Goal: Task Accomplishment & Management: Manage account settings

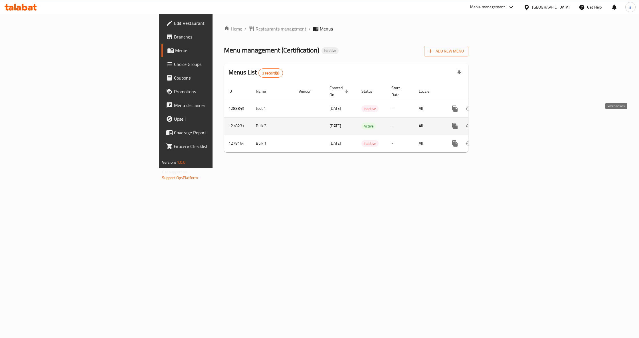
click at [503, 120] on link "enhanced table" at bounding box center [496, 126] width 14 height 14
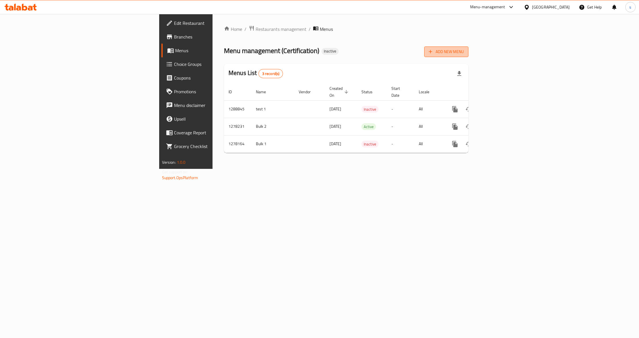
click at [464, 55] on span "Add New Menu" at bounding box center [446, 51] width 35 height 7
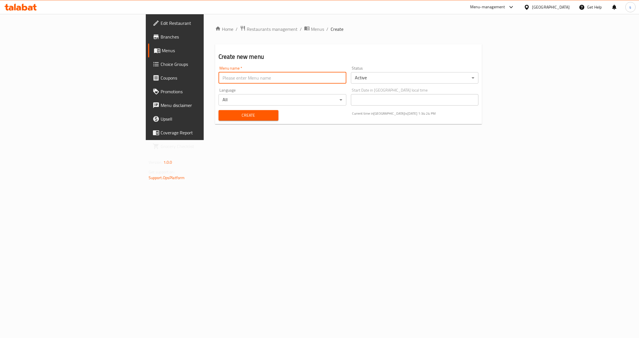
click at [218, 81] on input "text" at bounding box center [282, 77] width 128 height 11
type input "س"
click at [218, 80] on input "samer meni=u" at bounding box center [282, 77] width 128 height 11
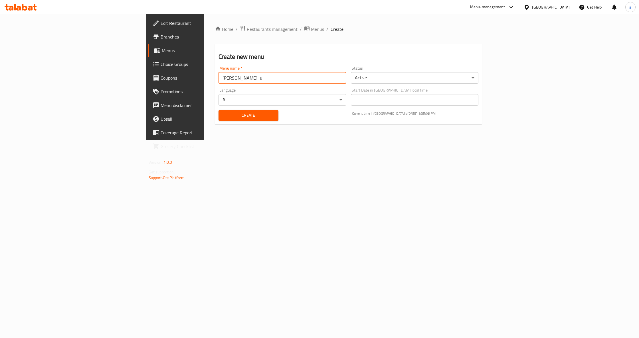
click at [218, 80] on input "samer meni=u" at bounding box center [282, 77] width 128 height 11
click at [218, 77] on input "samer menu" at bounding box center [282, 77] width 128 height 11
type input "samir menu"
click at [403, 81] on body "​ Menu-management Bahrain Get Help s Edit Restaurant Branches Menus Choice Grou…" at bounding box center [319, 176] width 639 height 324
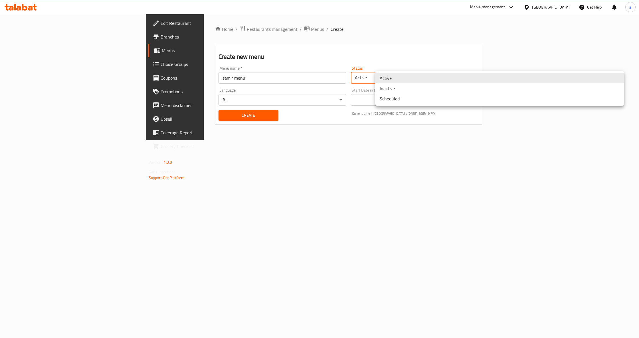
click at [412, 90] on li "Inactive" at bounding box center [499, 88] width 249 height 10
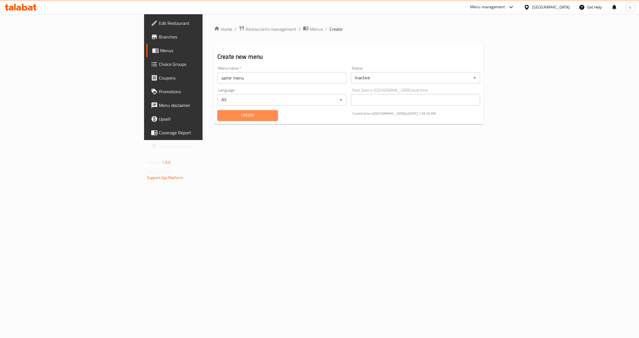
click at [222, 114] on span "Create" at bounding box center [247, 115] width 51 height 7
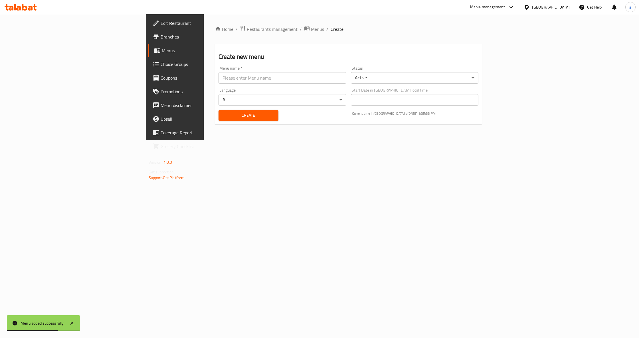
click at [161, 39] on span "Branches" at bounding box center [204, 36] width 87 height 7
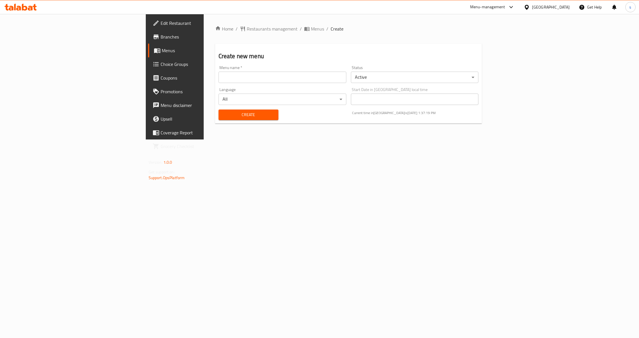
click at [162, 53] on span "Menus" at bounding box center [205, 50] width 86 height 7
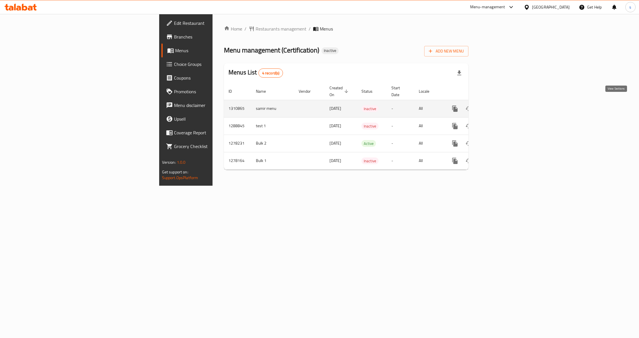
click at [499, 105] on icon "enhanced table" at bounding box center [495, 108] width 7 height 7
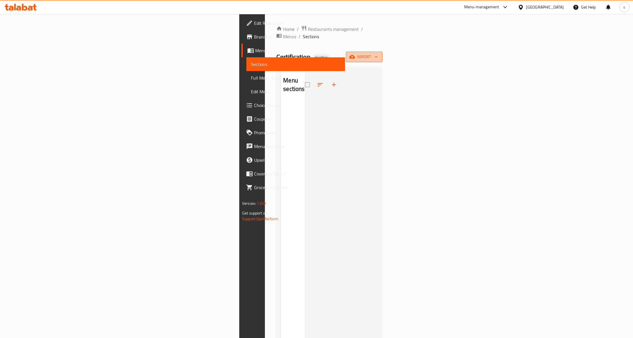
click at [379, 54] on icon "button" at bounding box center [376, 57] width 6 height 6
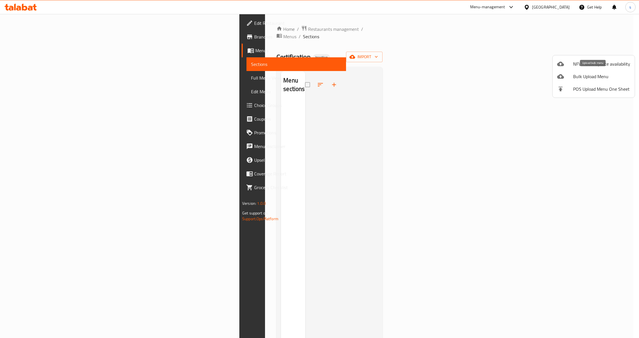
click at [590, 79] on span "Bulk Upload Menu" at bounding box center [601, 76] width 57 height 7
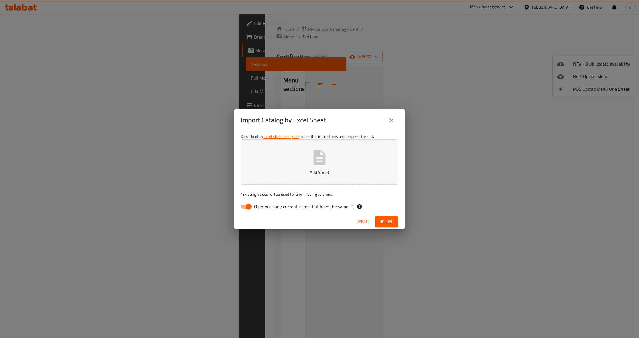
click at [246, 207] on input "Overwrite any current items that have the same ID." at bounding box center [248, 206] width 33 height 11
checkbox input "false"
click at [314, 169] on p "Add Sheet" at bounding box center [319, 172] width 140 height 7
click at [355, 222] on button "Cancel" at bounding box center [363, 221] width 18 height 11
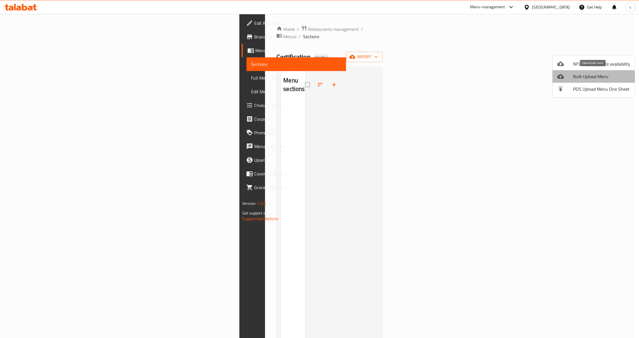
click at [591, 79] on span "Bulk Upload Menu" at bounding box center [601, 76] width 57 height 7
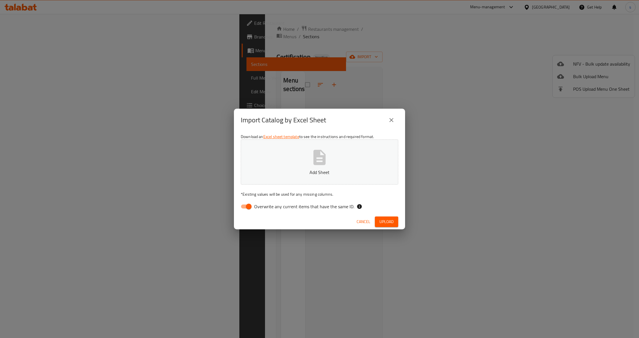
click at [249, 206] on input "Overwrite any current items that have the same ID." at bounding box center [248, 206] width 33 height 11
checkbox input "false"
click at [334, 146] on button "Add Sheet" at bounding box center [319, 161] width 157 height 45
click at [383, 224] on span "Upload" at bounding box center [386, 221] width 14 height 7
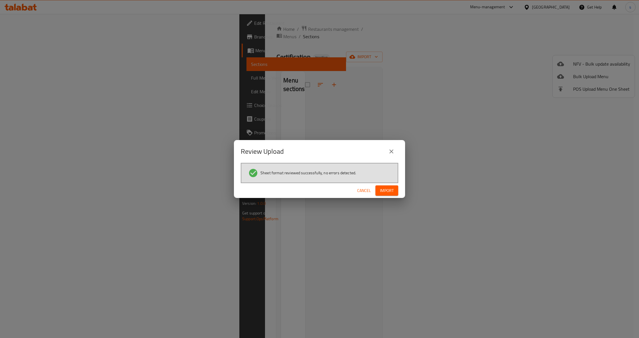
click at [386, 189] on span "Import" at bounding box center [387, 190] width 14 height 7
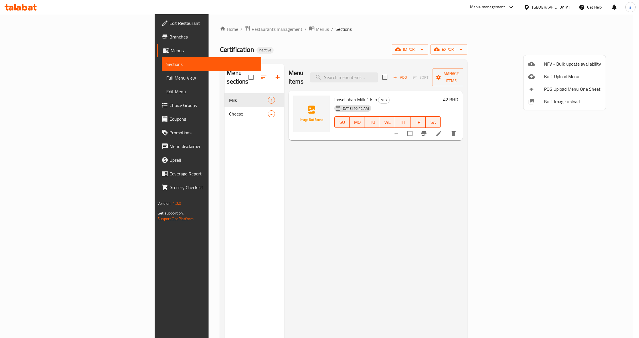
click at [163, 106] on div at bounding box center [319, 169] width 639 height 338
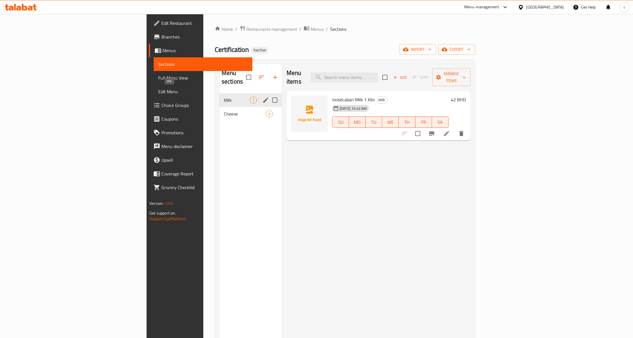
click at [224, 97] on span "Milk" at bounding box center [237, 100] width 26 height 7
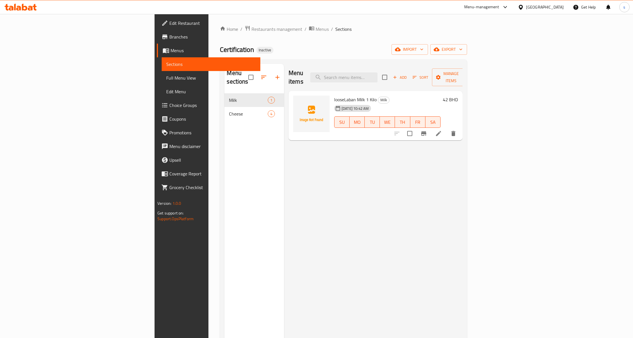
click at [334, 95] on span "looseLaban Milk 1 Kilo" at bounding box center [355, 99] width 42 height 9
click at [442, 130] on icon at bounding box center [438, 133] width 7 height 7
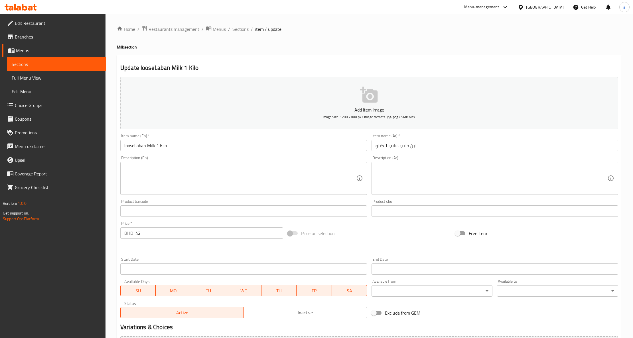
click at [136, 144] on input "looseLaban Milk 1 Kilo" at bounding box center [243, 145] width 247 height 11
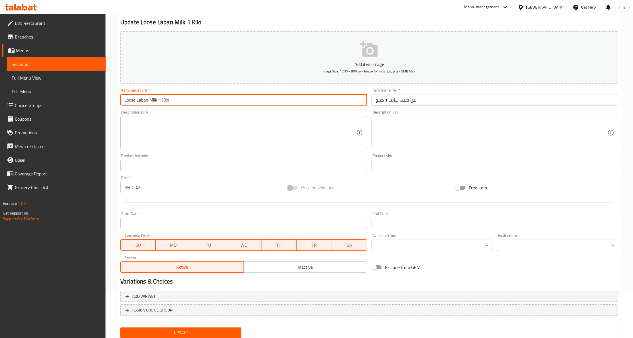
scroll to position [64, 0]
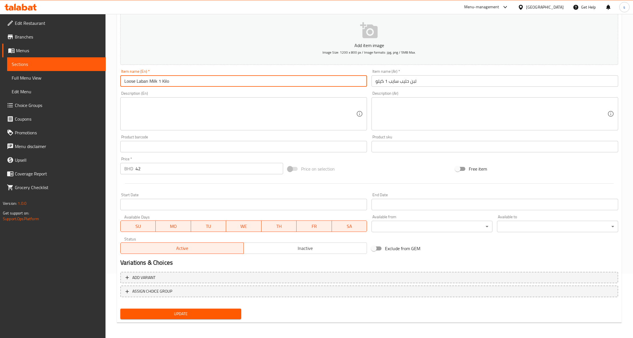
type input "Loose Laban Milk 1 Kilo"
click at [191, 314] on span "Update" at bounding box center [181, 313] width 112 height 7
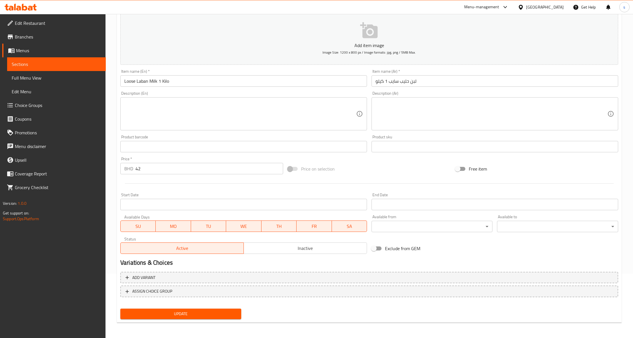
click at [63, 70] on link "Sections" at bounding box center [56, 64] width 99 height 14
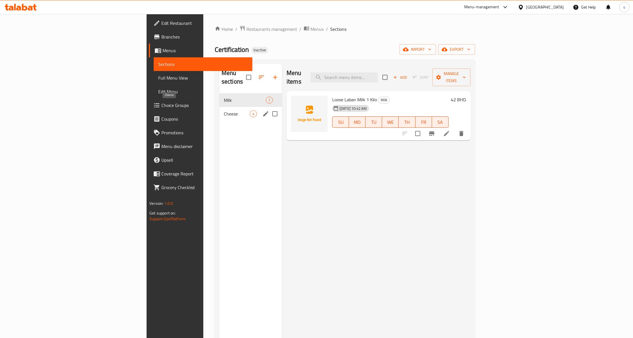
click at [224, 110] on span "Cheese" at bounding box center [237, 113] width 26 height 7
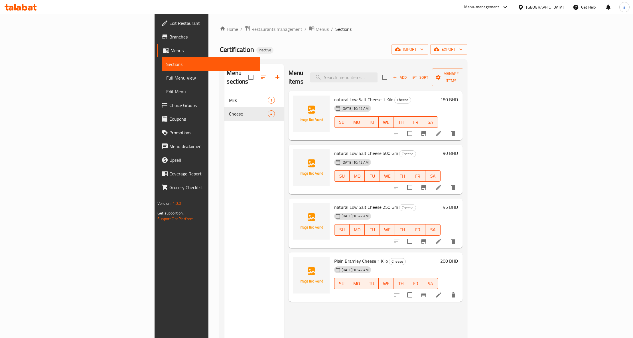
click at [393, 96] on h6 "natural Low Salt Cheese 1 Kilo Cheese" at bounding box center [386, 100] width 104 height 8
click at [442, 130] on icon at bounding box center [438, 133] width 7 height 7
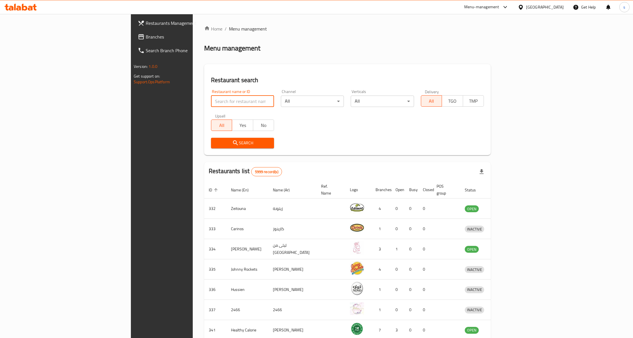
click at [211, 101] on input "search" at bounding box center [242, 101] width 63 height 11
click at [146, 36] on span "Branches" at bounding box center [189, 36] width 86 height 7
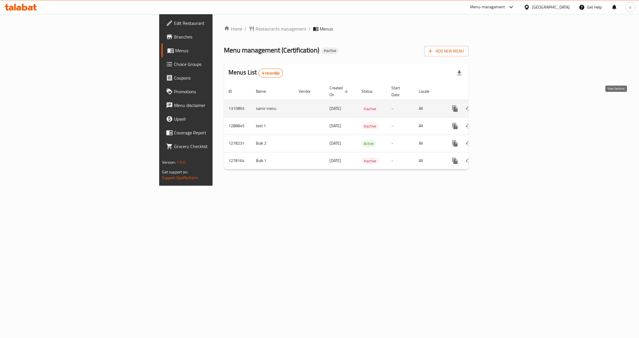
click at [499, 105] on icon "enhanced table" at bounding box center [495, 108] width 7 height 7
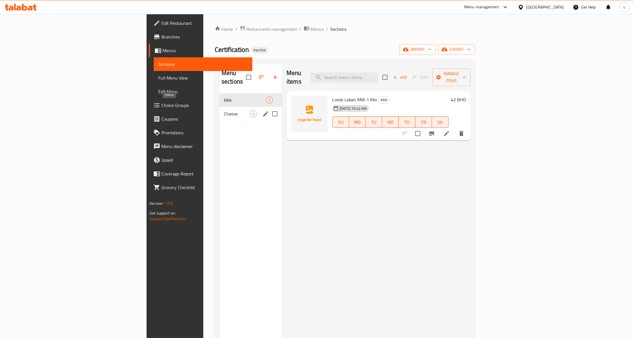
click at [224, 110] on span "Cheese" at bounding box center [237, 113] width 26 height 7
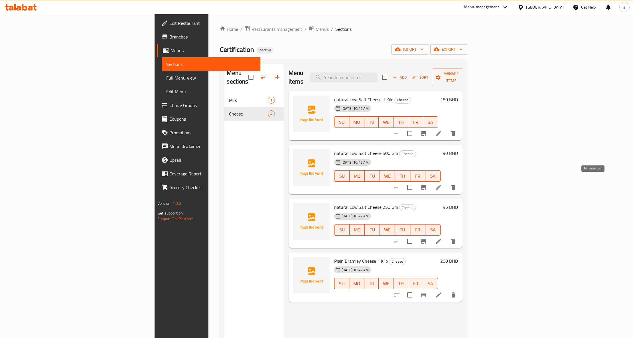
click at [442, 184] on icon at bounding box center [438, 187] width 7 height 7
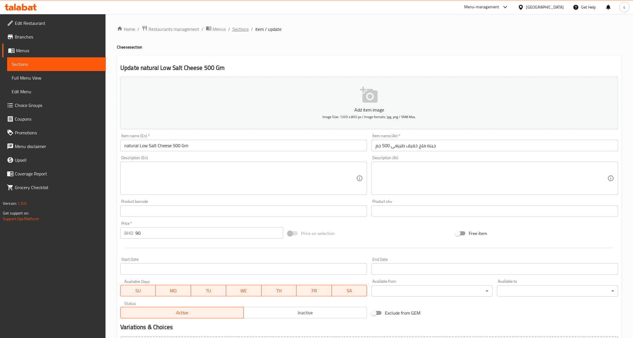
click at [246, 30] on span "Sections" at bounding box center [240, 29] width 16 height 7
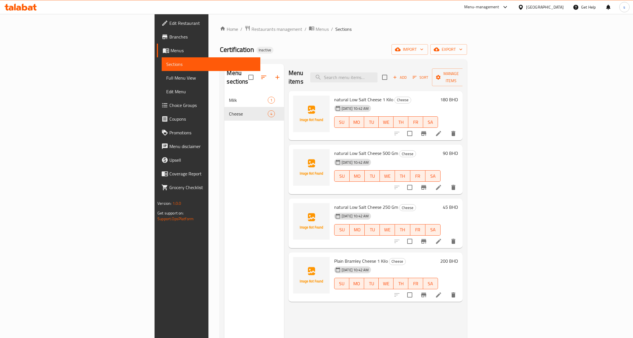
click at [166, 78] on span "Full Menu View" at bounding box center [211, 77] width 90 height 7
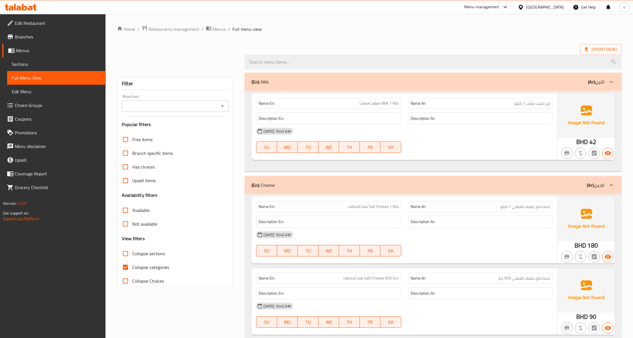
click at [322, 45] on div "Export Menu" at bounding box center [369, 49] width 505 height 11
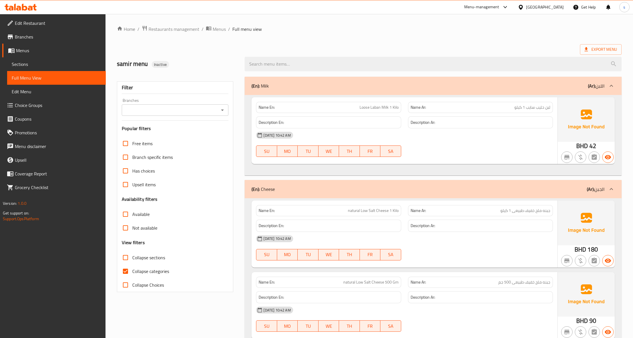
click at [522, 105] on span "لبن حليب سايب 1 كيلو" at bounding box center [532, 107] width 36 height 6
click at [399, 107] on div "Name En: Loose Laban Milk 1 Kilo" at bounding box center [328, 107] width 145 height 11
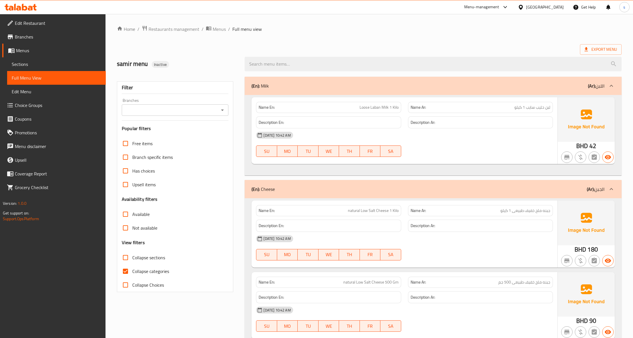
click at [367, 108] on span "Loose Laban Milk 1 Kilo" at bounding box center [379, 107] width 39 height 6
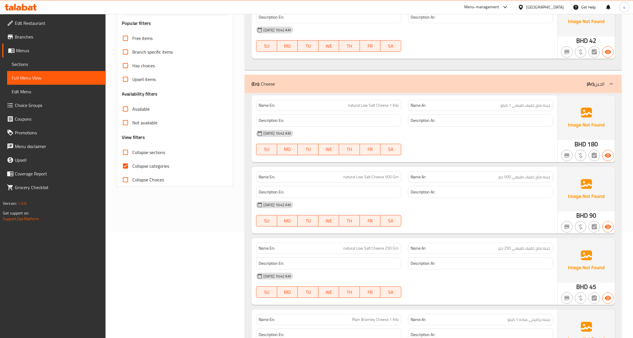
scroll to position [167, 0]
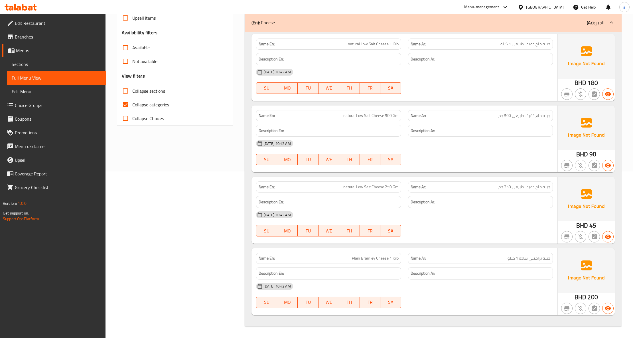
click at [533, 121] on div "Description Ar:" at bounding box center [481, 130] width 152 height 19
click at [530, 114] on span "جبنه ملح خفيف طبيعى 500 جم" at bounding box center [524, 116] width 52 height 6
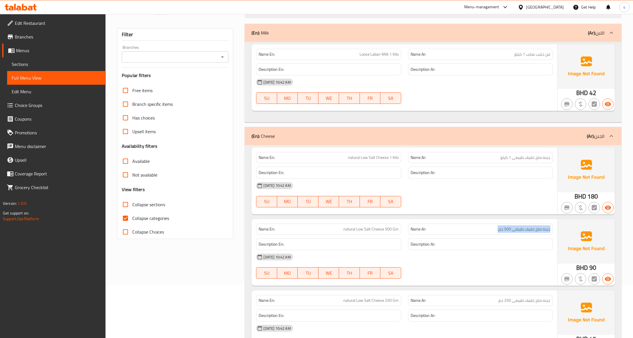
scroll to position [15, 0]
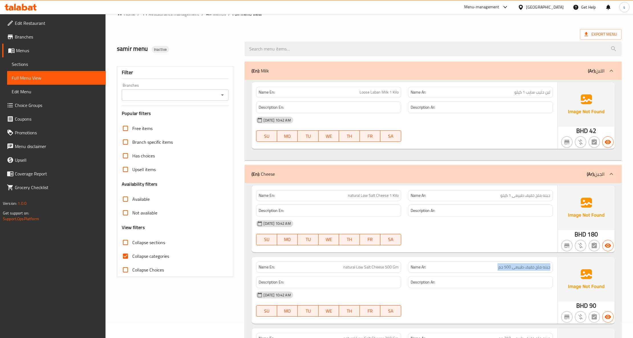
click at [604, 76] on div "(En): Milk (Ar): اللبن" at bounding box center [433, 71] width 377 height 18
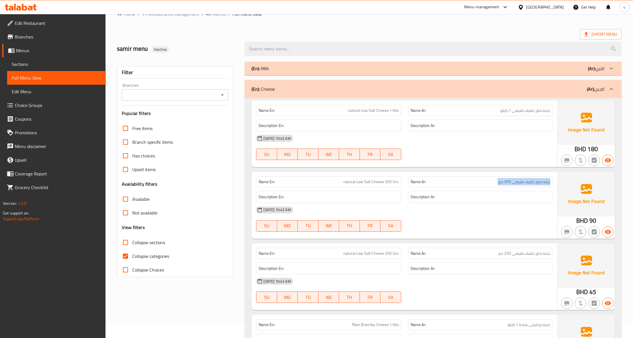
click at [607, 71] on div at bounding box center [611, 69] width 14 height 14
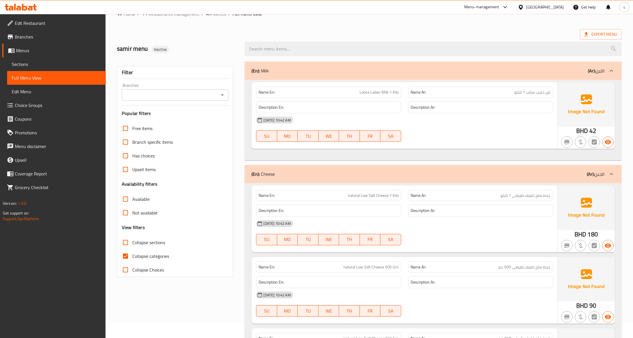
click at [526, 138] on div "[DATE] 10:42 AM SU MO TU WE TH FR SA" at bounding box center [404, 129] width 303 height 32
click at [410, 111] on div "Description Ar:" at bounding box center [480, 107] width 145 height 12
click at [608, 142] on icon "button" at bounding box center [608, 142] width 6 height 4
click at [605, 145] on icon "button" at bounding box center [607, 142] width 7 height 7
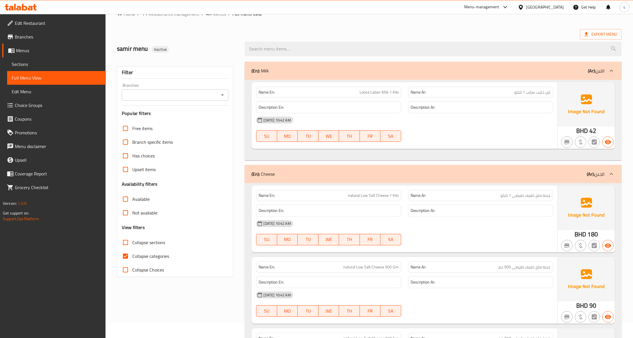
click at [272, 89] on strong "Name En:" at bounding box center [267, 92] width 16 height 6
click at [299, 132] on button "TU" at bounding box center [308, 135] width 21 height 11
click at [305, 141] on button "TU" at bounding box center [308, 135] width 21 height 11
click at [307, 141] on button "TU" at bounding box center [308, 135] width 21 height 11
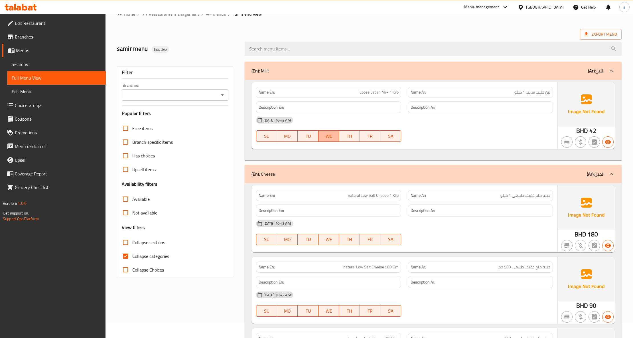
click at [332, 136] on span "WE" at bounding box center [329, 136] width 16 height 8
click at [350, 137] on span "TH" at bounding box center [349, 136] width 16 height 8
click at [375, 140] on span "FR" at bounding box center [370, 136] width 16 height 8
click at [395, 140] on span "SA" at bounding box center [391, 136] width 16 height 8
click at [424, 144] on div at bounding box center [481, 141] width 152 height 7
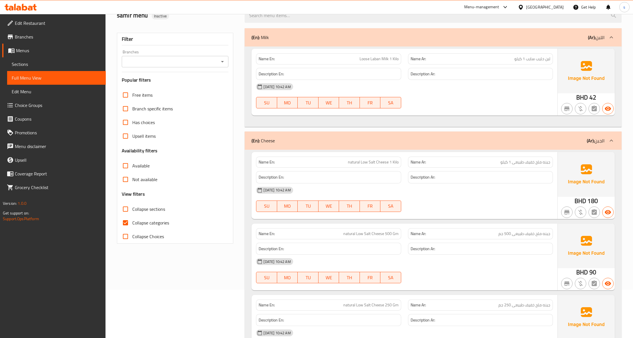
scroll to position [0, 0]
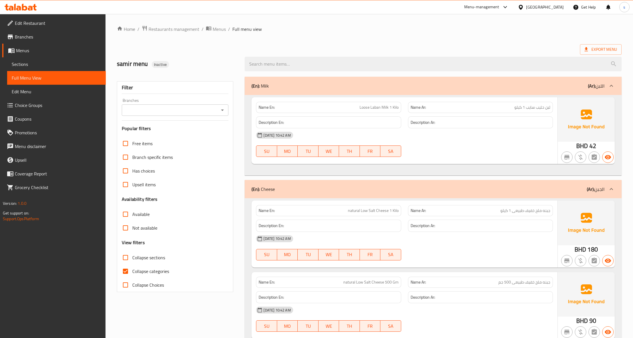
click at [581, 116] on img at bounding box center [586, 119] width 57 height 44
click at [588, 117] on img at bounding box center [586, 119] width 57 height 44
drag, startPoint x: 464, startPoint y: 124, endPoint x: 429, endPoint y: 130, distance: 35.9
click at [438, 126] on h6 "Description Ar:" at bounding box center [481, 122] width 140 height 7
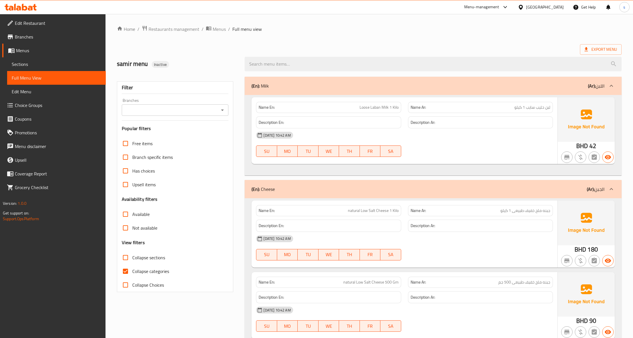
click at [254, 88] on b "(En):" at bounding box center [255, 86] width 8 height 9
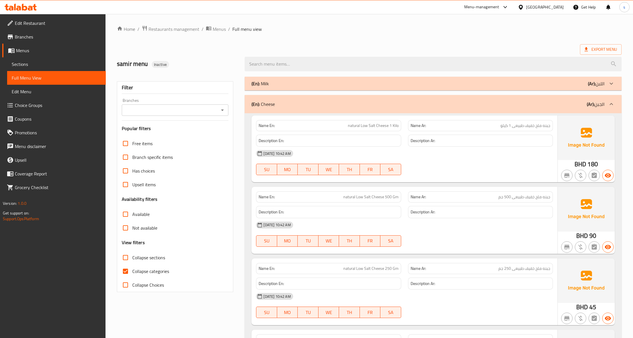
click at [287, 83] on div "(En): Milk (Ar): اللبن" at bounding box center [427, 83] width 353 height 7
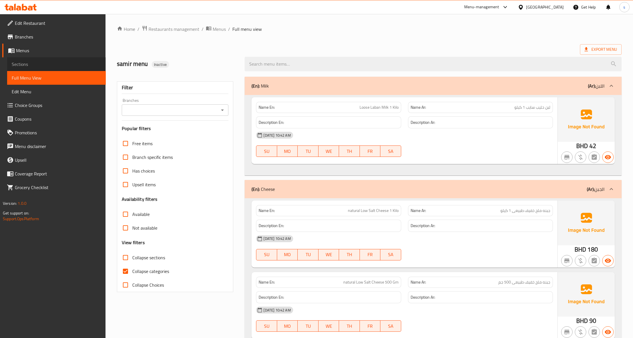
click at [47, 66] on span "Sections" at bounding box center [57, 64] width 90 height 7
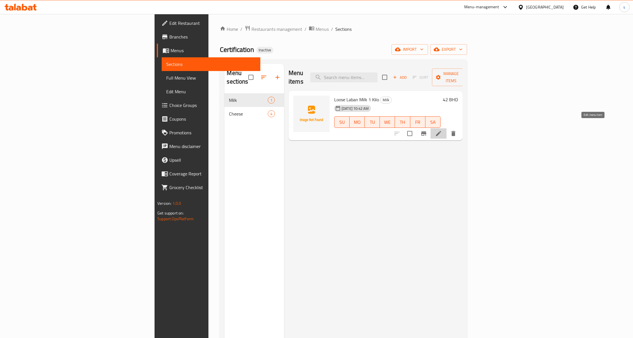
click at [442, 130] on icon at bounding box center [438, 133] width 7 height 7
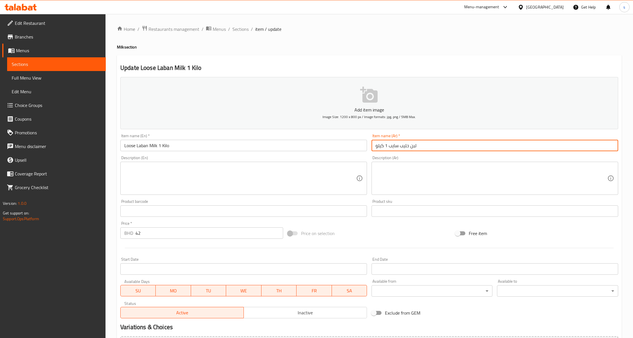
click at [429, 141] on input "لبن حليب سايب 1 كيلو" at bounding box center [495, 145] width 247 height 11
click at [272, 149] on input "Loose Laban Milk 1 Kilo" at bounding box center [243, 145] width 247 height 11
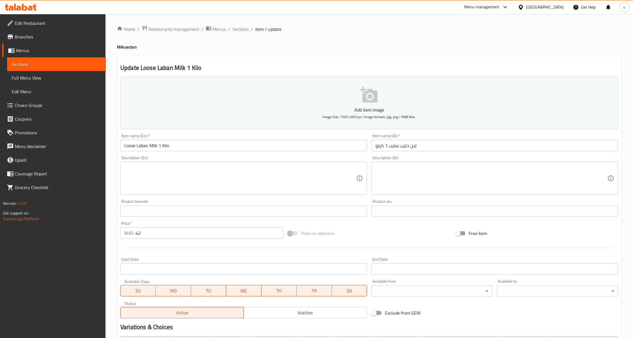
click at [429, 43] on div "Home / Restaurants management / Menus / Sections / item / update Milk section U…" at bounding box center [369, 208] width 505 height 366
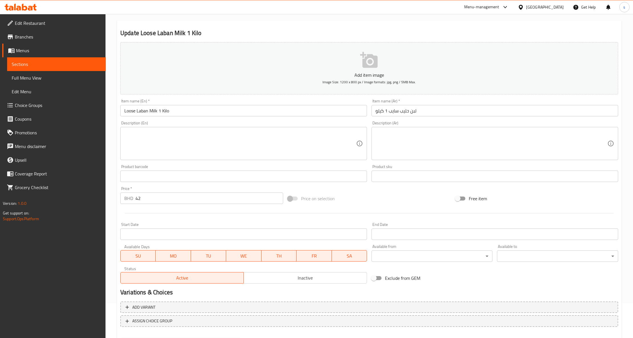
scroll to position [64, 0]
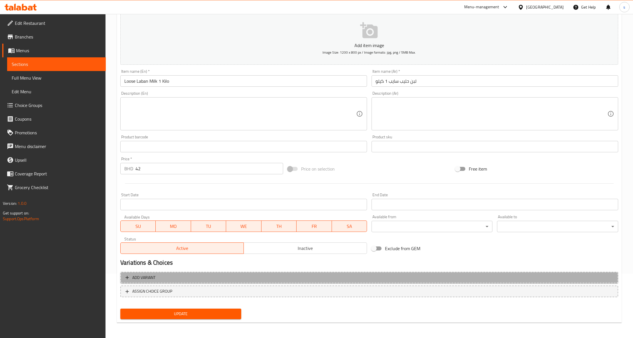
click at [168, 277] on span "Add variant" at bounding box center [369, 277] width 488 height 7
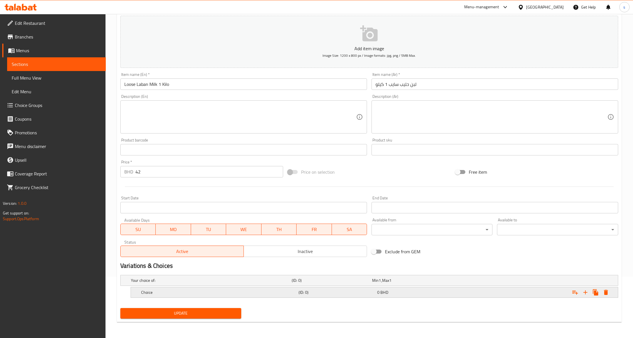
click at [178, 296] on div "Choice" at bounding box center [218, 292] width 157 height 8
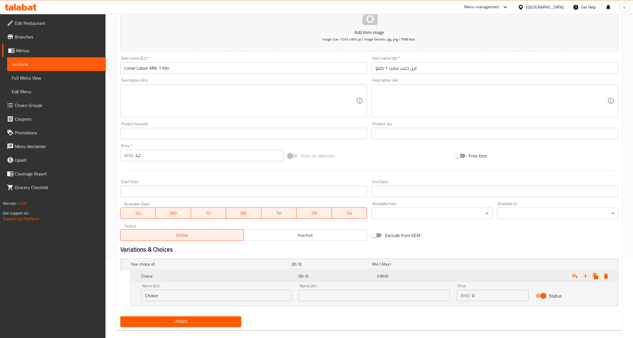
scroll to position [86, 0]
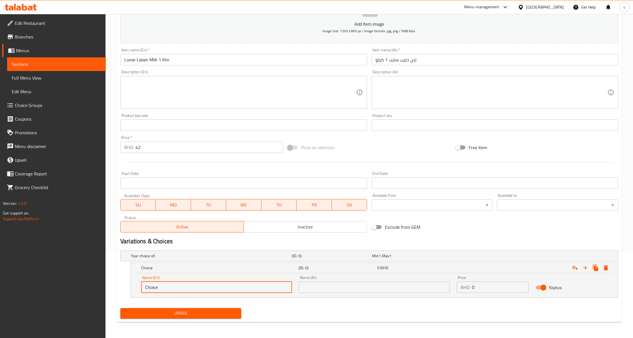
click at [232, 281] on input "Choice" at bounding box center [216, 286] width 151 height 11
click at [315, 287] on input "text" at bounding box center [374, 286] width 151 height 11
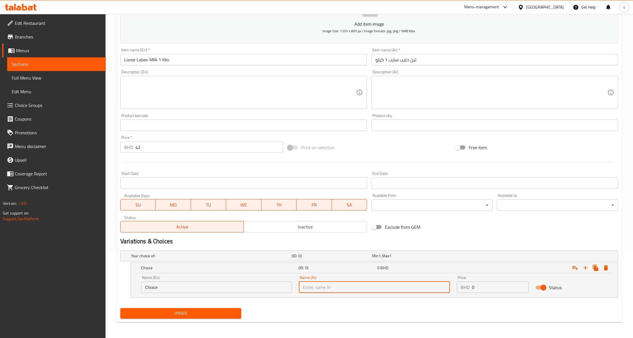
click at [461, 284] on p "BHD" at bounding box center [465, 287] width 9 height 7
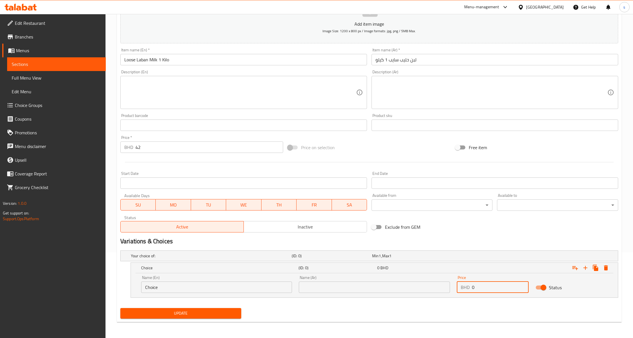
click at [478, 286] on input "0" at bounding box center [500, 286] width 57 height 11
type input "10"
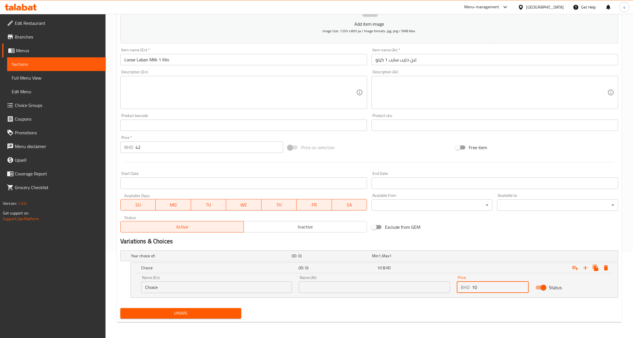
click at [340, 289] on input "text" at bounding box center [374, 286] width 151 height 11
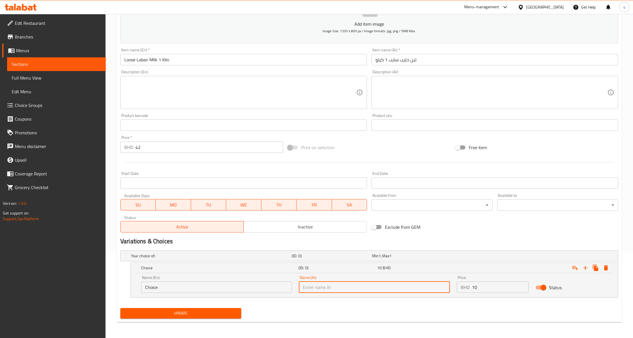
click at [177, 289] on input "Choice" at bounding box center [216, 286] width 151 height 11
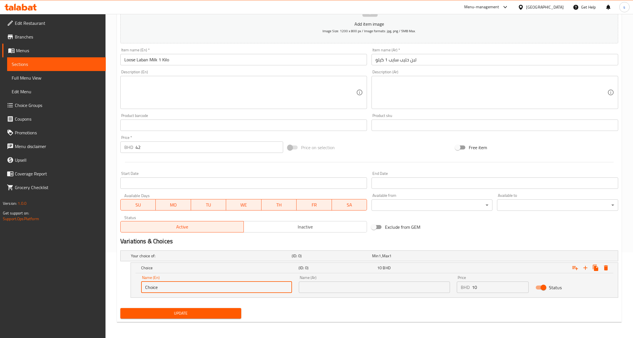
click at [177, 289] on input "Choice" at bounding box center [216, 286] width 151 height 11
click at [179, 288] on input "Choice" at bounding box center [216, 286] width 151 height 11
type input "Choice 1"
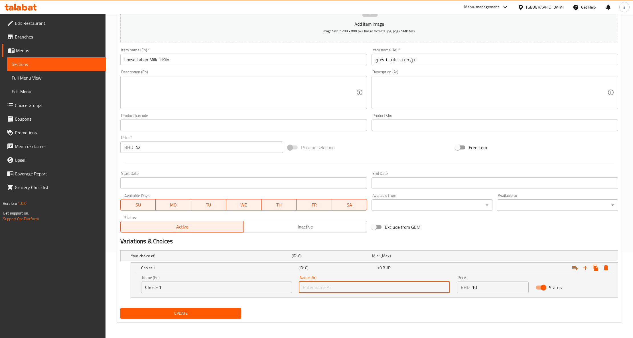
click at [318, 286] on input "text" at bounding box center [374, 286] width 151 height 11
type input "h"
type input "اختيار 1"
click at [597, 269] on icon "Expand" at bounding box center [595, 268] width 5 height 6
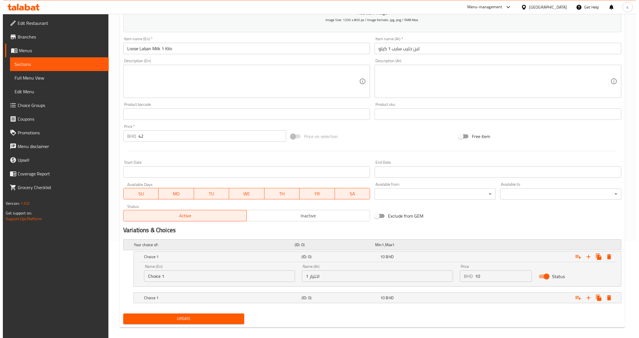
scroll to position [103, 0]
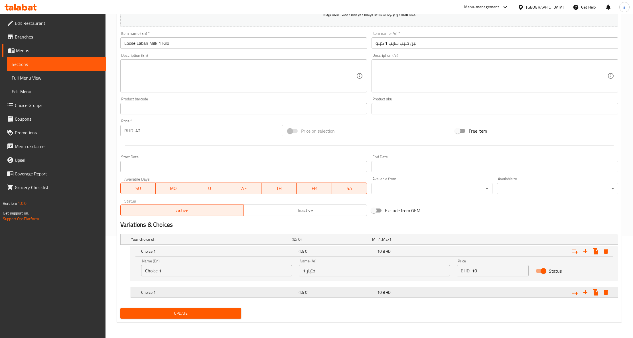
click at [211, 295] on h5 "Choice 1" at bounding box center [218, 292] width 155 height 6
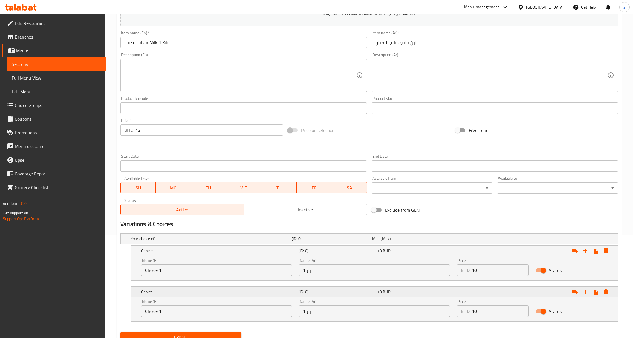
click at [211, 295] on h5 "Choice 1" at bounding box center [218, 292] width 155 height 6
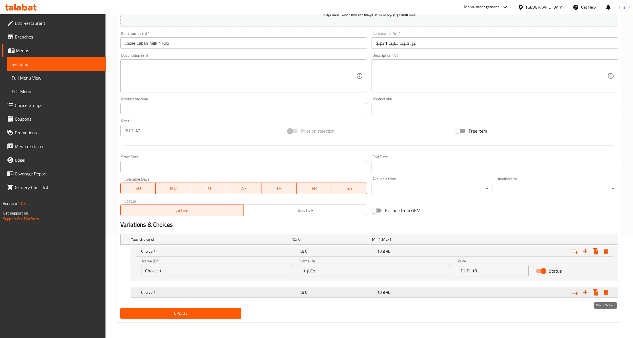
click at [605, 291] on icon "Expand" at bounding box center [606, 292] width 4 height 5
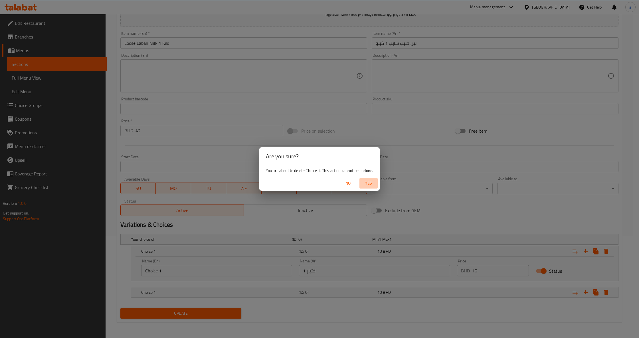
click at [370, 183] on span "Yes" at bounding box center [369, 183] width 14 height 7
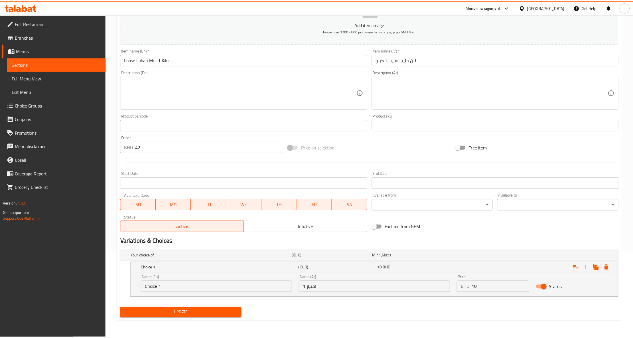
scroll to position [86, 0]
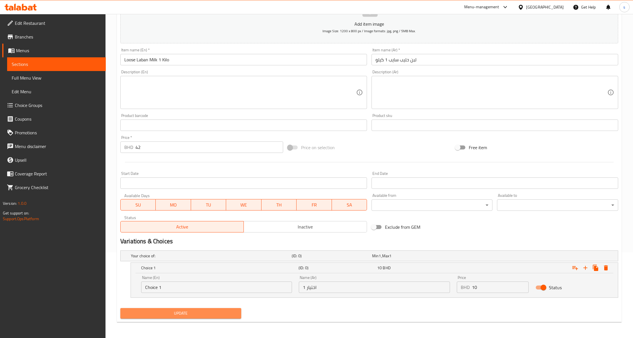
click at [201, 312] on span "Update" at bounding box center [181, 313] width 112 height 7
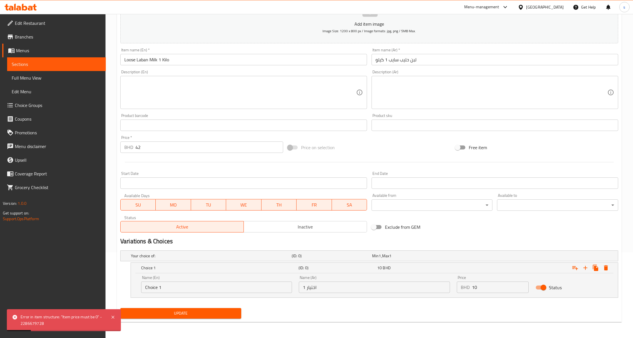
click at [494, 281] on div "Price BHD 10 Price" at bounding box center [493, 283] width 72 height 17
click at [491, 288] on input "10" at bounding box center [500, 286] width 57 height 11
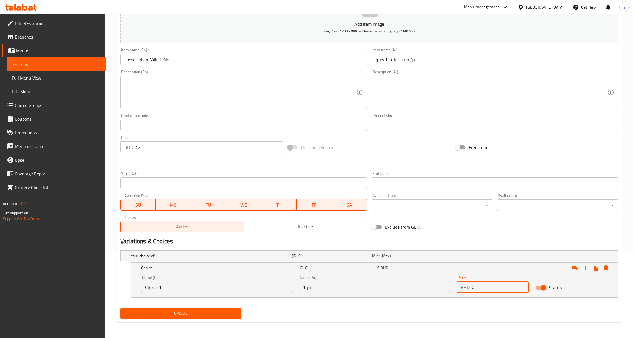
type input "0"
click at [171, 317] on button "Update" at bounding box center [180, 313] width 121 height 11
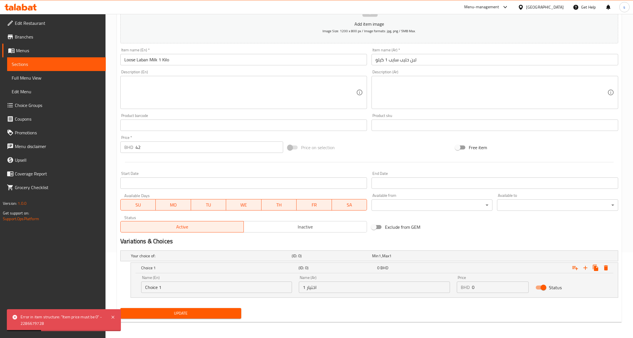
click at [480, 289] on input "0" at bounding box center [500, 286] width 57 height 11
click at [213, 313] on span "Update" at bounding box center [181, 313] width 112 height 7
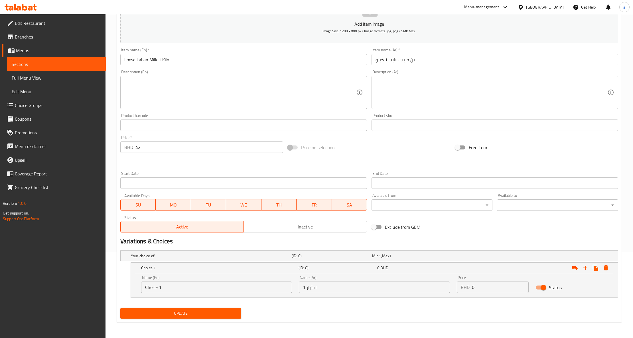
click at [213, 313] on span "Update" at bounding box center [181, 313] width 112 height 7
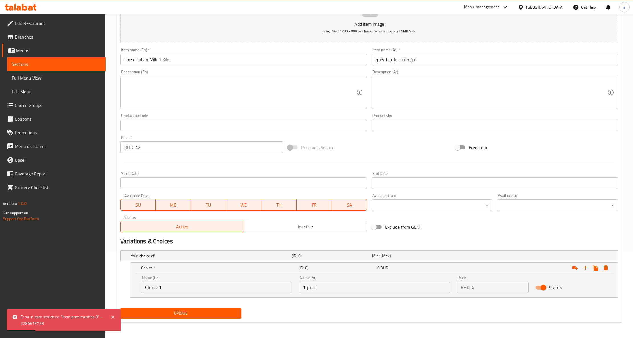
click at [494, 290] on input "0" at bounding box center [500, 286] width 57 height 11
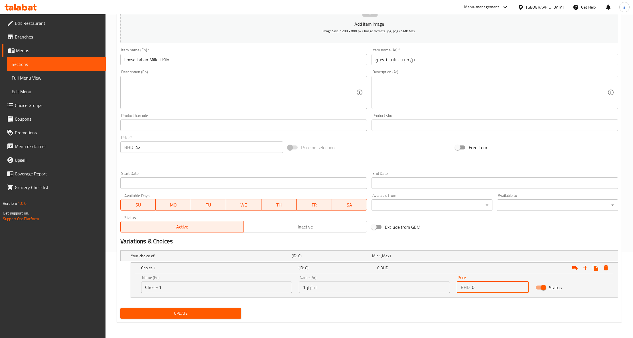
scroll to position [10, 0]
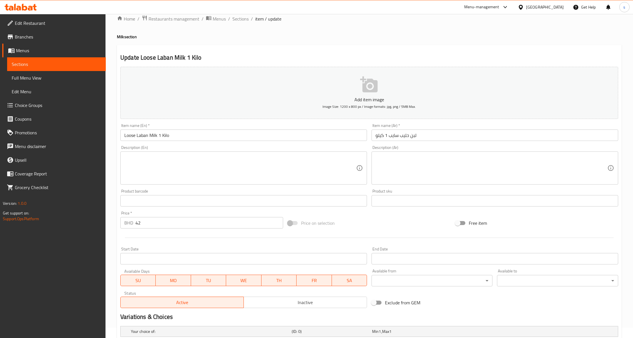
click at [153, 220] on input "42" at bounding box center [209, 222] width 148 height 11
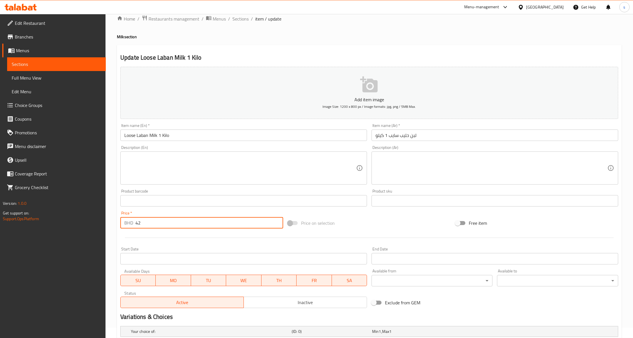
click at [153, 220] on input "42" at bounding box center [209, 222] width 148 height 11
type input "42"
click at [183, 238] on div at bounding box center [369, 238] width 502 height 14
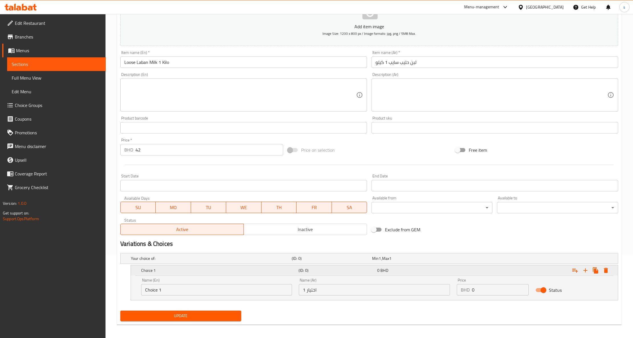
scroll to position [86, 0]
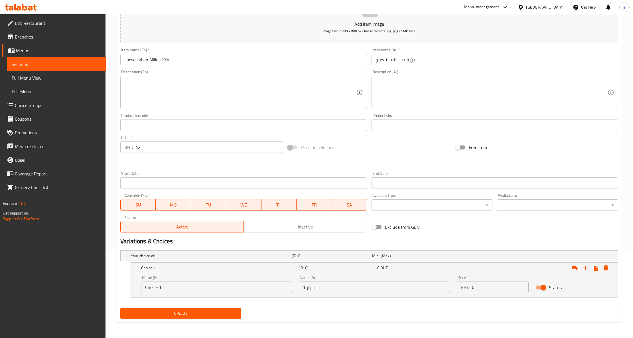
click at [476, 283] on input "0" at bounding box center [500, 286] width 57 height 11
click at [214, 310] on span "Update" at bounding box center [181, 313] width 112 height 7
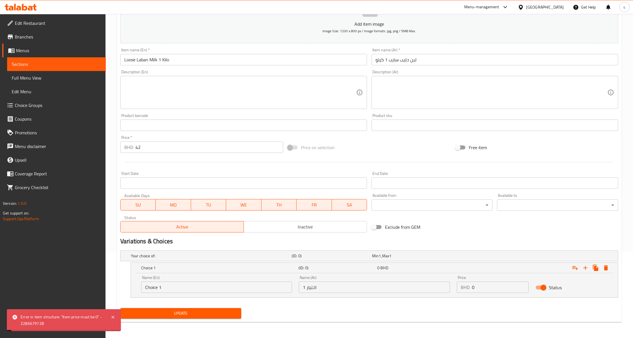
click at [32, 322] on div "Error in item structure: "Item price must be 0" - 2286679728" at bounding box center [63, 320] width 84 height 13
click at [31, 322] on div "Error in item structure: "Item price must be 0" - 2286679728" at bounding box center [63, 320] width 84 height 13
click at [30, 321] on div "Error in item structure: "Item price must be 0" - 2286679728" at bounding box center [63, 320] width 84 height 13
click at [28, 321] on div "Error in item structure: "Item price must be 0" - 2286679728" at bounding box center [63, 320] width 84 height 13
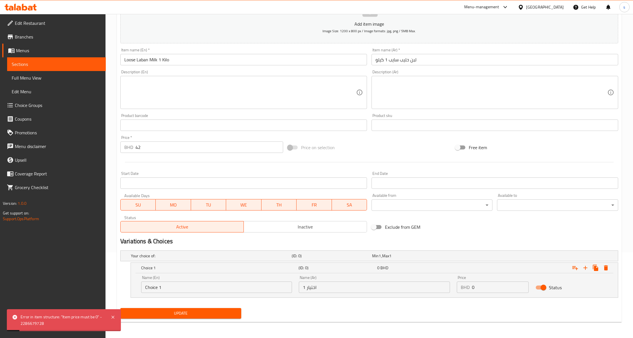
click at [166, 141] on div "Price   * BHD 42 Price *" at bounding box center [201, 143] width 163 height 17
click at [165, 141] on div "Price   * BHD 42 Price *" at bounding box center [201, 143] width 163 height 17
click at [161, 147] on input "42" at bounding box center [209, 146] width 148 height 11
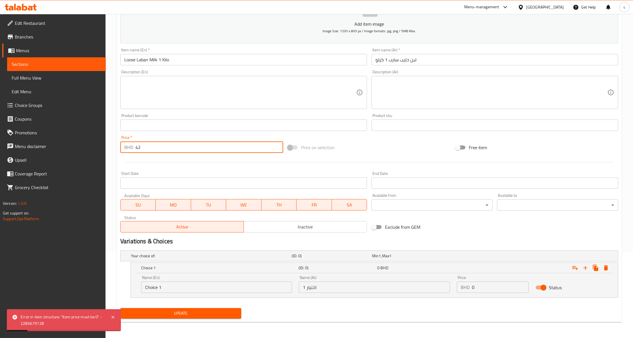
click at [161, 147] on input "42" at bounding box center [209, 146] width 148 height 11
type input "0"
click at [499, 289] on input "0" at bounding box center [500, 286] width 57 height 11
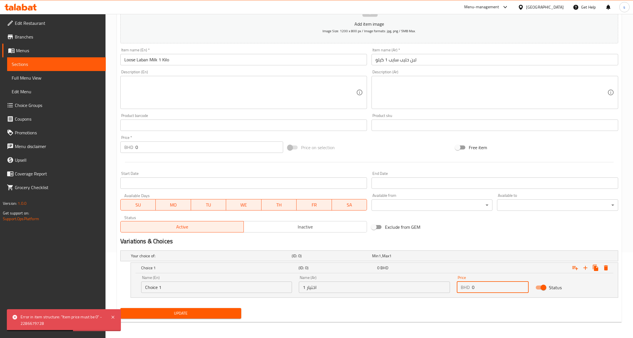
paste input "42"
type input "42"
click at [165, 309] on button "Update" at bounding box center [180, 313] width 121 height 11
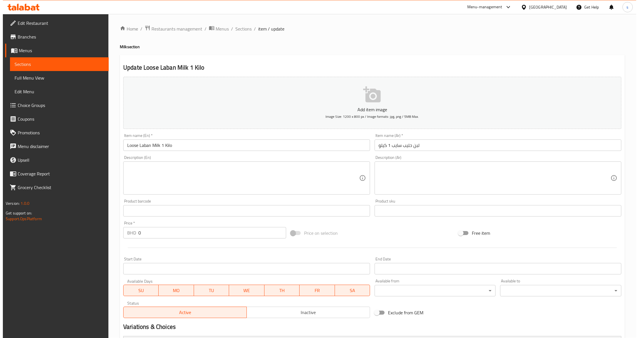
scroll to position [0, 0]
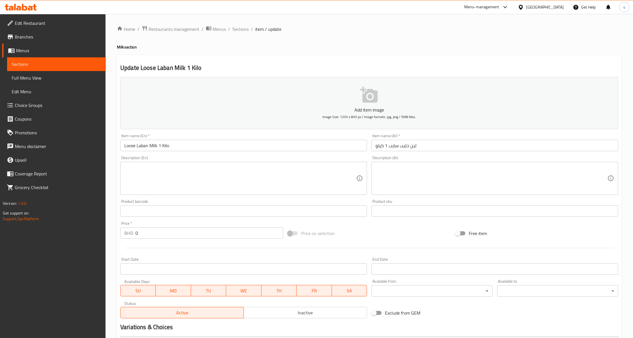
click at [60, 63] on span "Sections" at bounding box center [57, 64] width 90 height 7
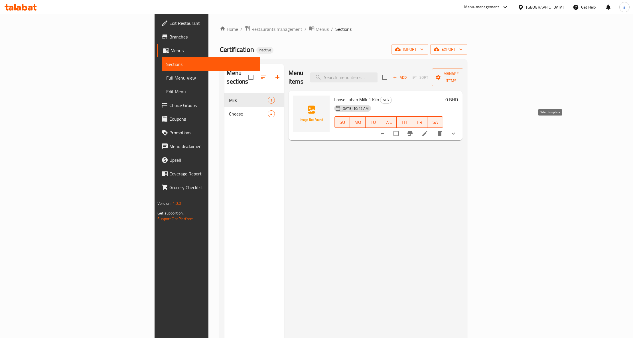
click at [402, 127] on input "checkbox" at bounding box center [396, 133] width 12 height 12
checkbox input "true"
click at [466, 74] on span "Manage items" at bounding box center [451, 77] width 29 height 14
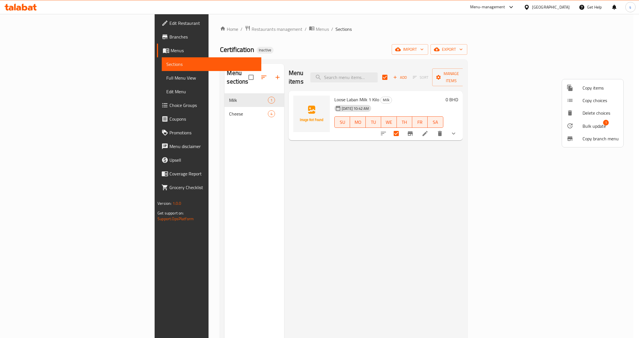
click at [585, 128] on span "Bulk update" at bounding box center [593, 126] width 23 height 7
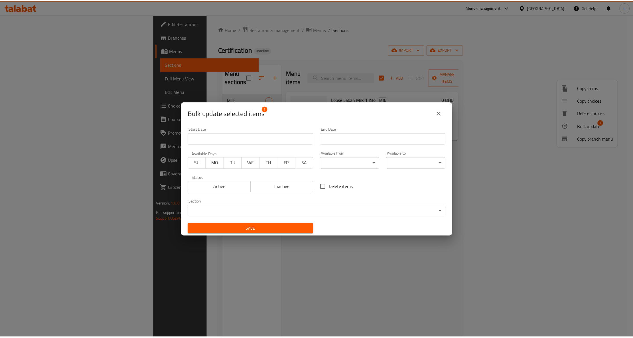
scroll to position [1, 0]
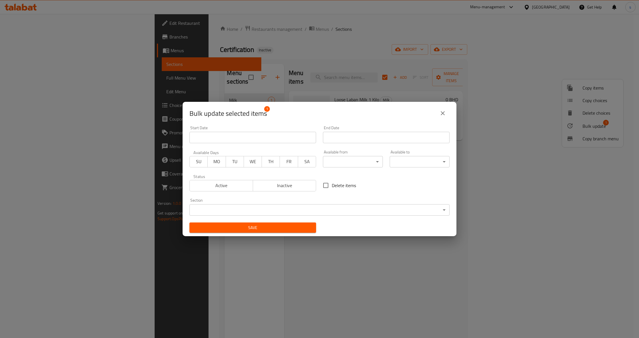
click at [230, 205] on body "​ Menu-management [GEOGRAPHIC_DATA] Get Help s Edit Restaurant Branches Menus S…" at bounding box center [319, 176] width 639 height 324
click at [232, 223] on li "Cheese" at bounding box center [316, 220] width 254 height 10
click at [238, 226] on span "Save" at bounding box center [252, 227] width 117 height 7
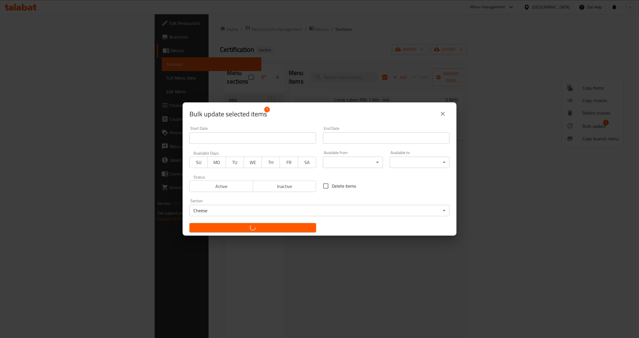
checkbox input "false"
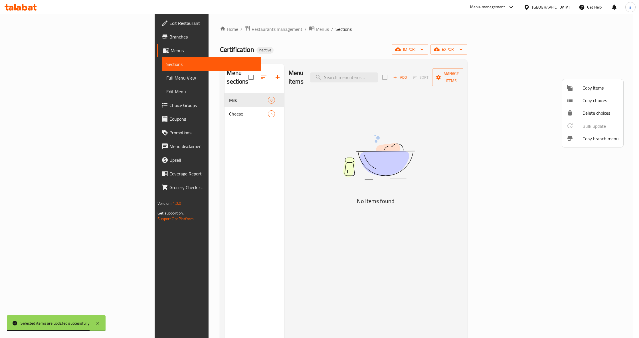
click at [168, 105] on div at bounding box center [319, 169] width 639 height 338
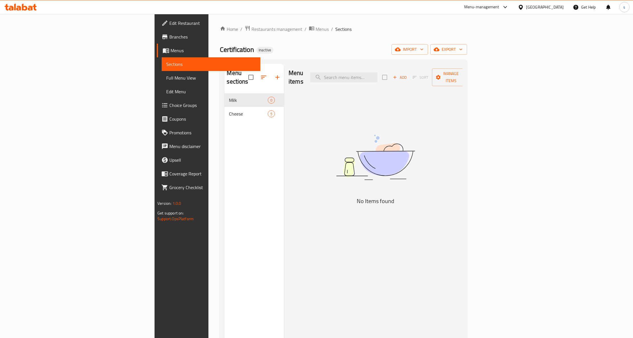
click at [224, 107] on div "Cheese 5" at bounding box center [254, 114] width 60 height 14
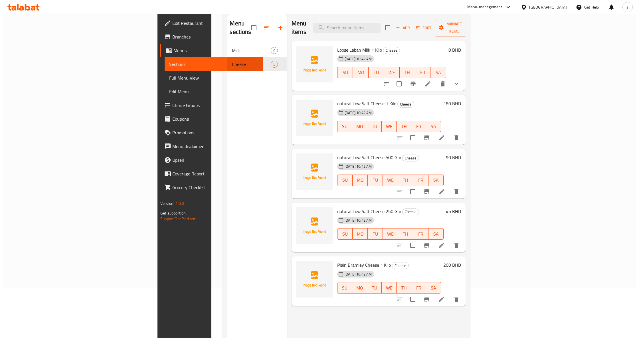
scroll to position [4, 0]
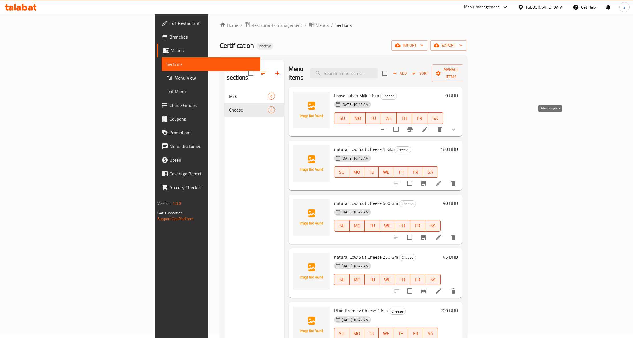
click at [402, 123] on input "checkbox" at bounding box center [396, 129] width 12 height 12
click at [466, 71] on span "Manage items" at bounding box center [451, 73] width 29 height 14
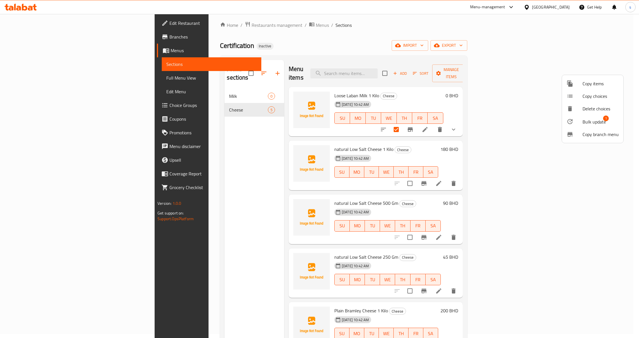
click at [581, 124] on div at bounding box center [574, 121] width 16 height 7
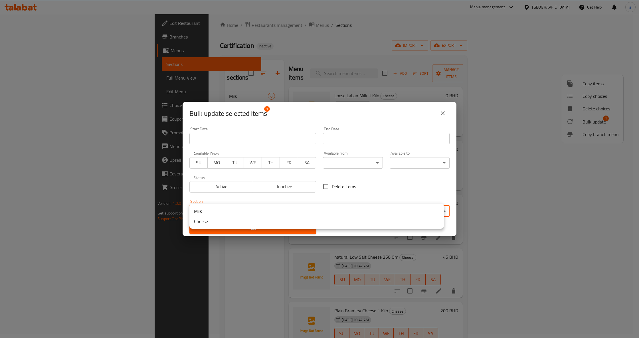
click at [321, 208] on body "​ Menu-management [GEOGRAPHIC_DATA] Get Help s Edit Restaurant Branches Menus S…" at bounding box center [319, 172] width 639 height 324
click at [275, 211] on li "Milk" at bounding box center [316, 211] width 254 height 10
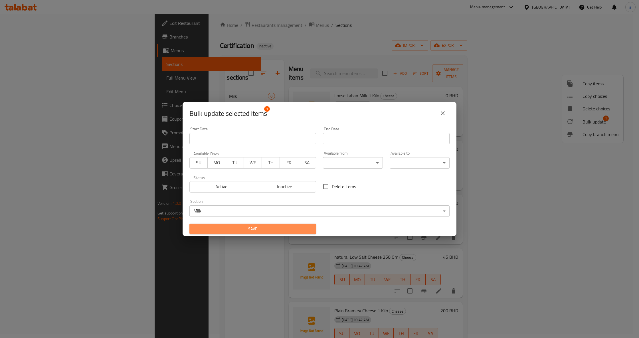
click at [269, 227] on span "Save" at bounding box center [252, 228] width 117 height 7
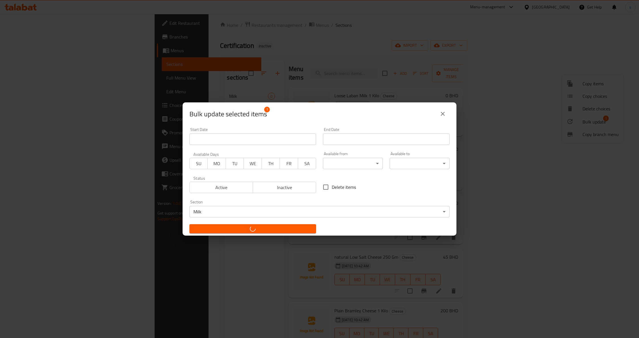
checkbox input "false"
